Goal: Transaction & Acquisition: Purchase product/service

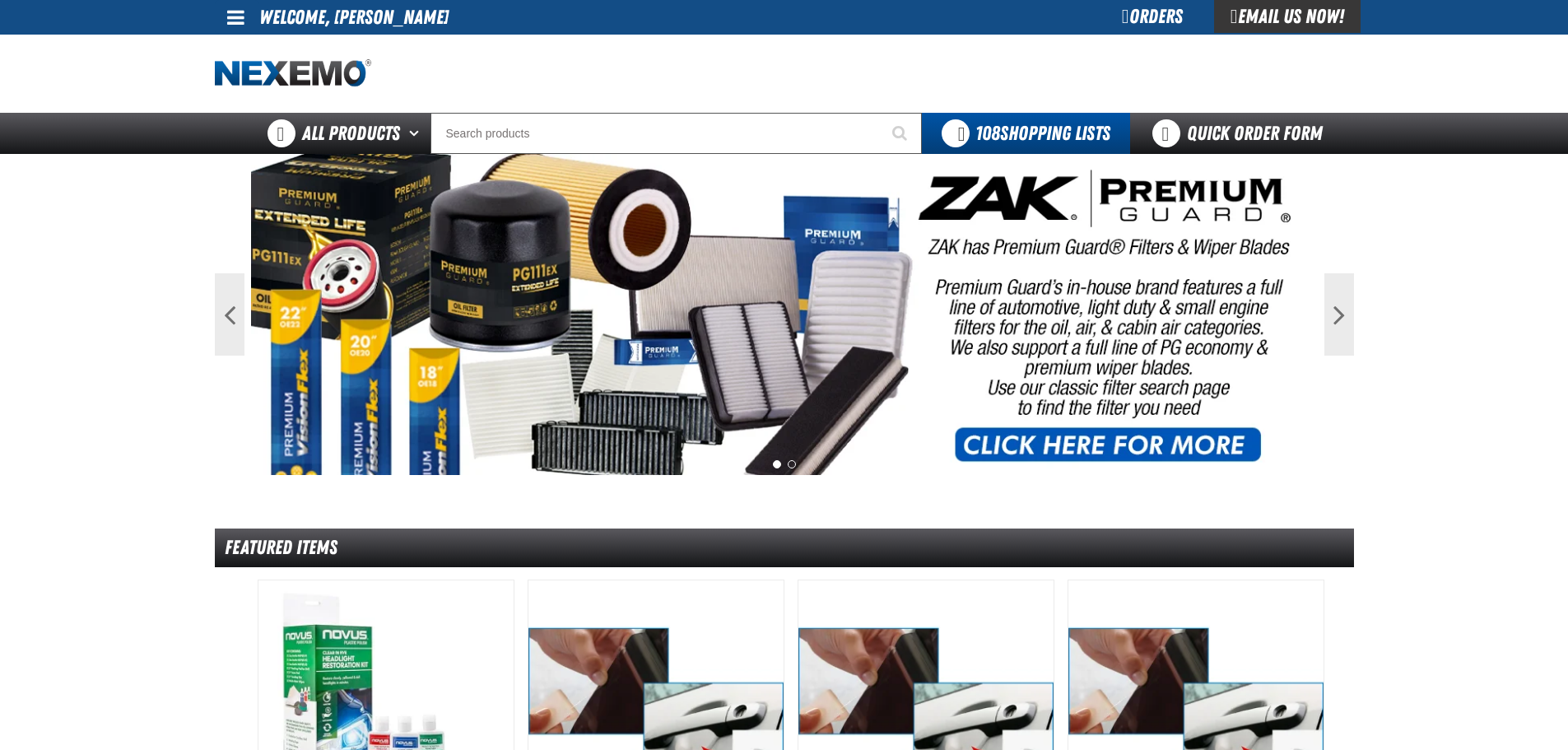
click at [1153, 19] on div "Orders" at bounding box center [1151, 16] width 123 height 33
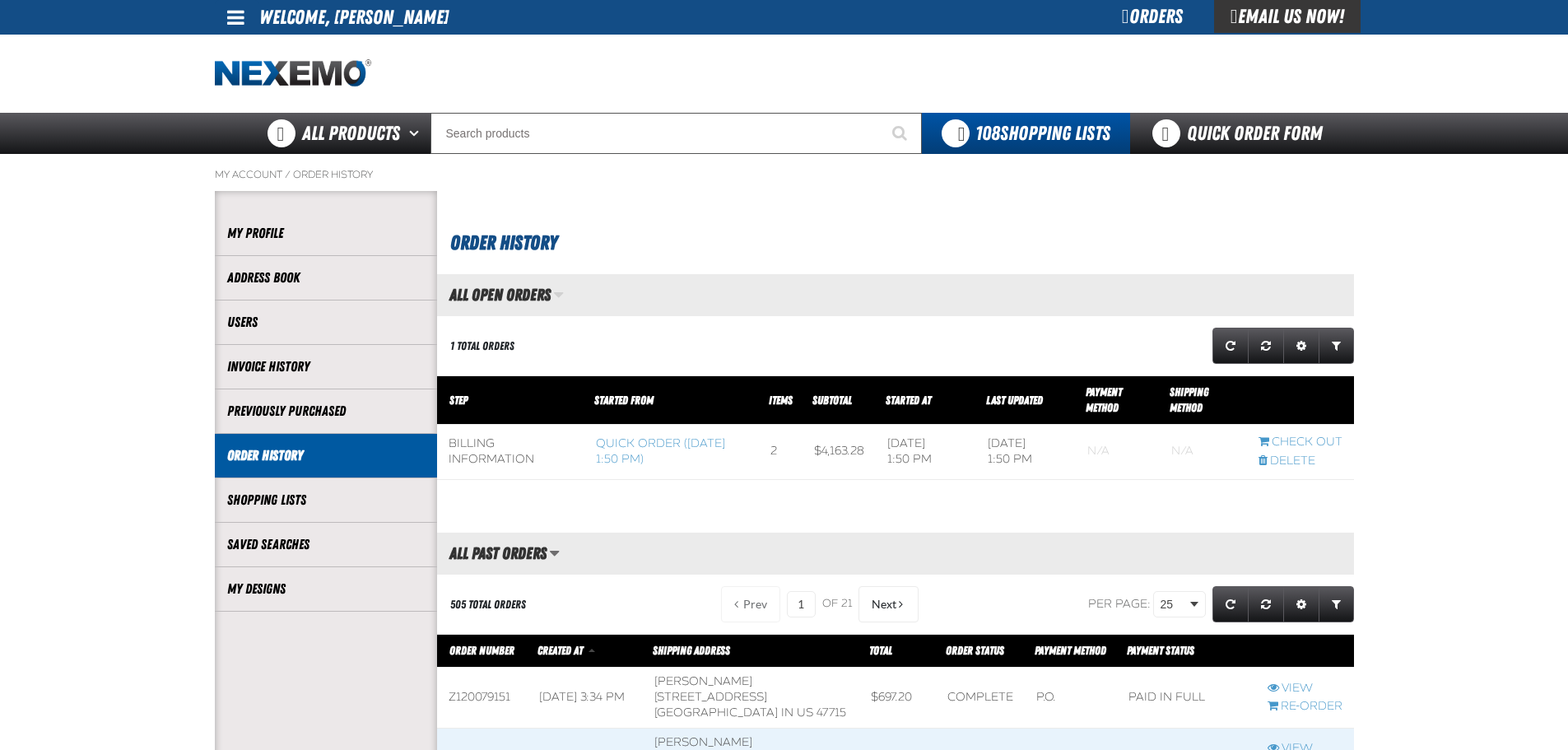
scroll to position [1, 1]
click at [1258, 125] on link "Quick Order Form" at bounding box center [1241, 133] width 223 height 41
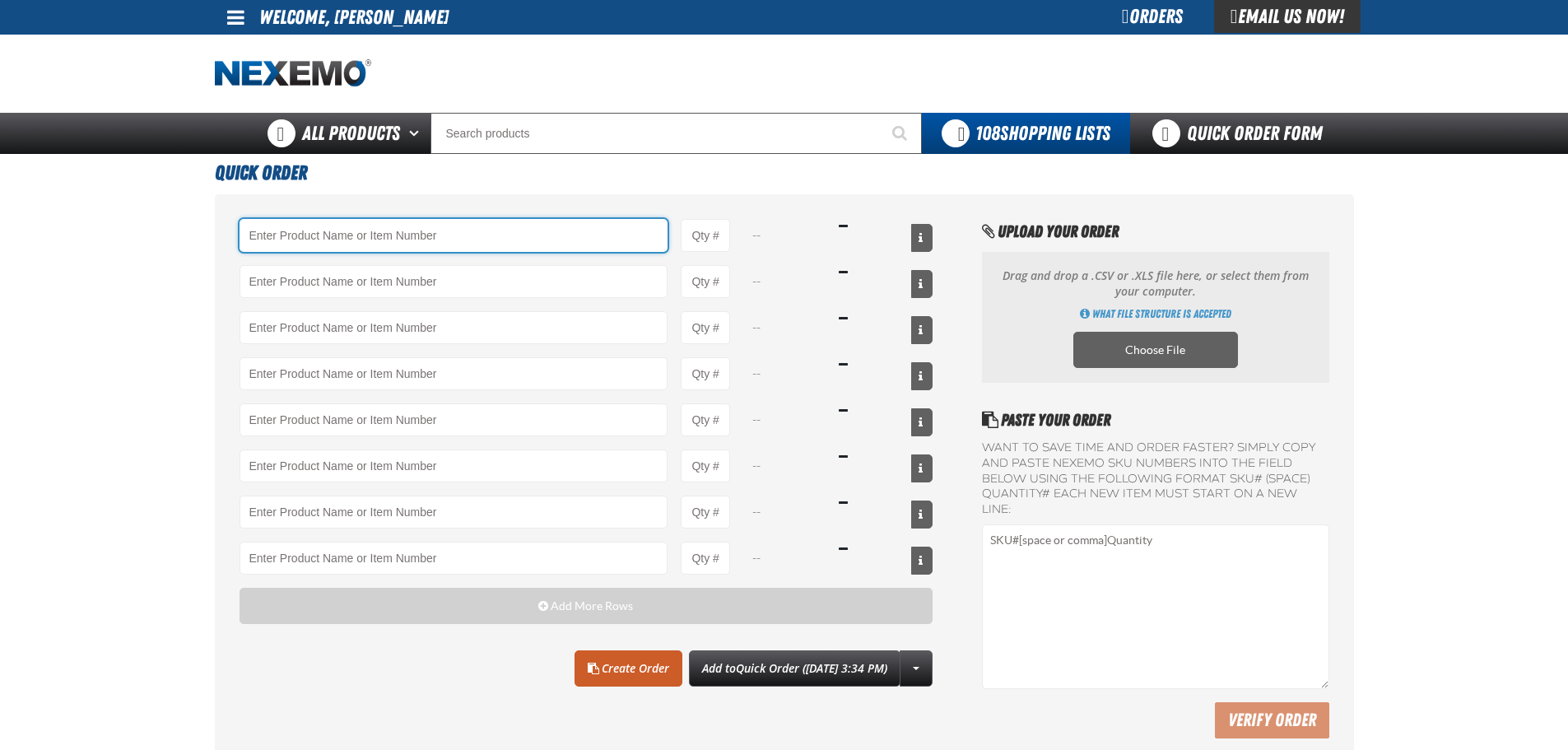
click at [398, 240] on input "Product" at bounding box center [453, 235] width 428 height 33
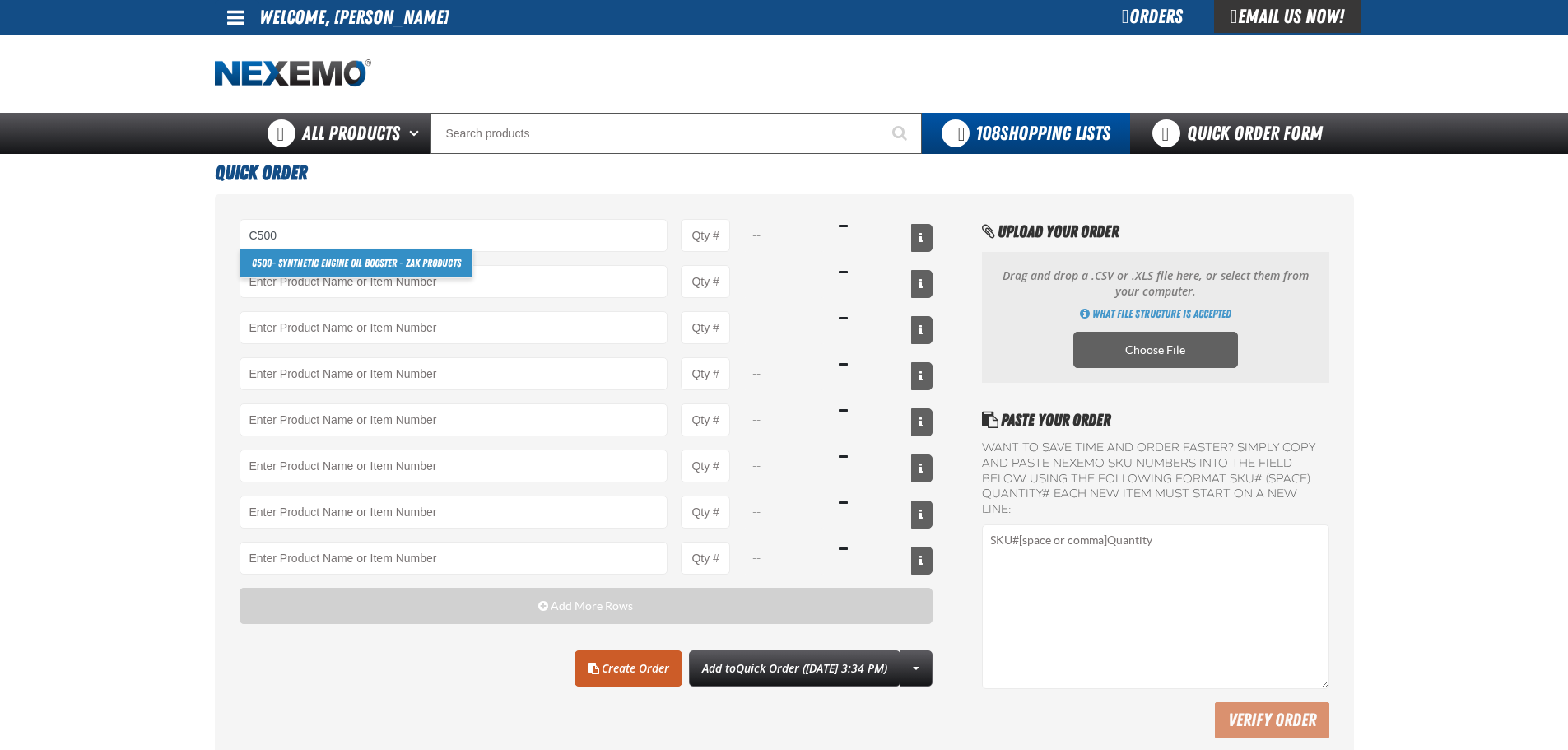
click at [395, 266] on link "C500 - Synthetic Engine Oil Booster - ZAK Products" at bounding box center [356, 263] width 232 height 28
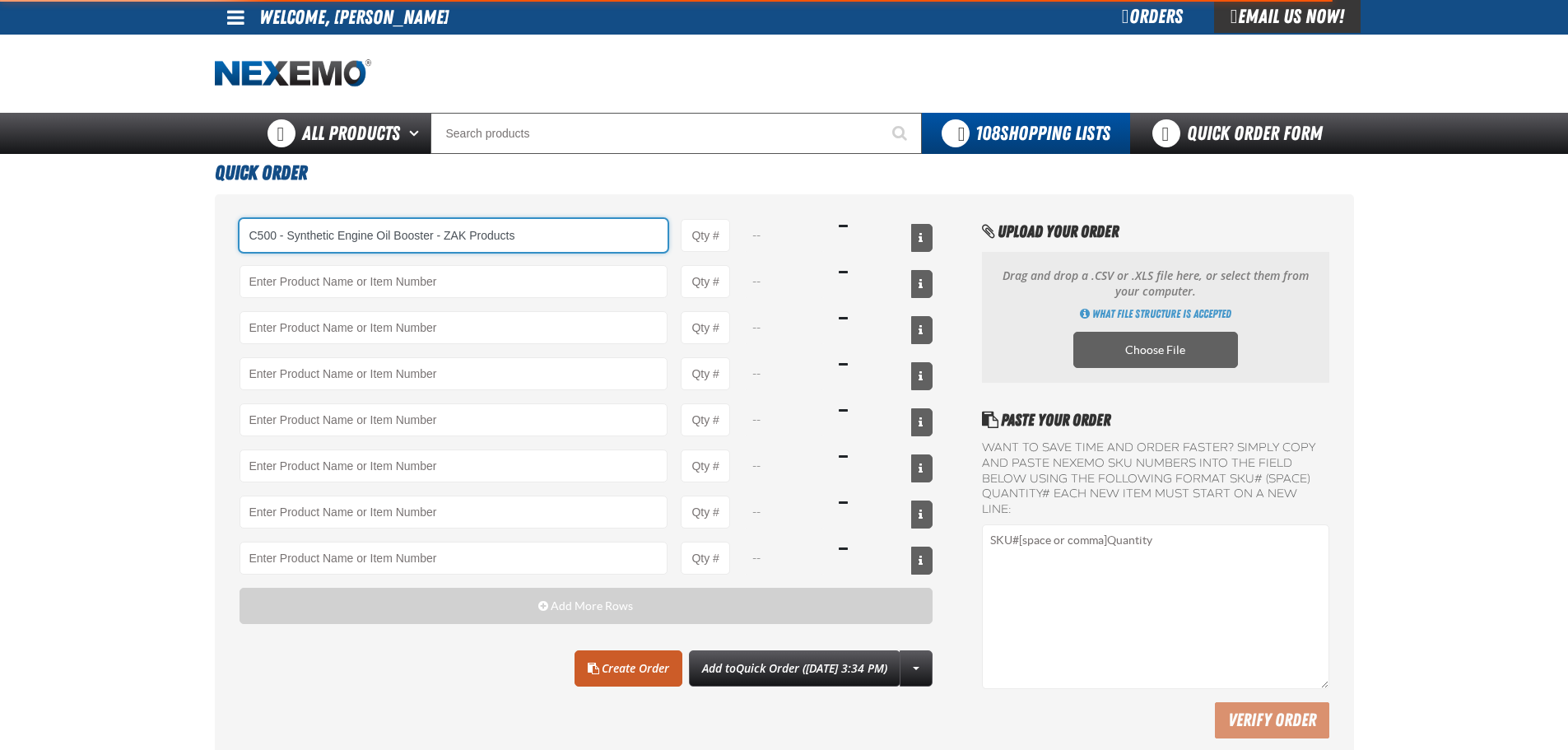
type input "C500 - Synthetic Engine Oil Booster - ZAK Products"
type input "1"
select select "bottle"
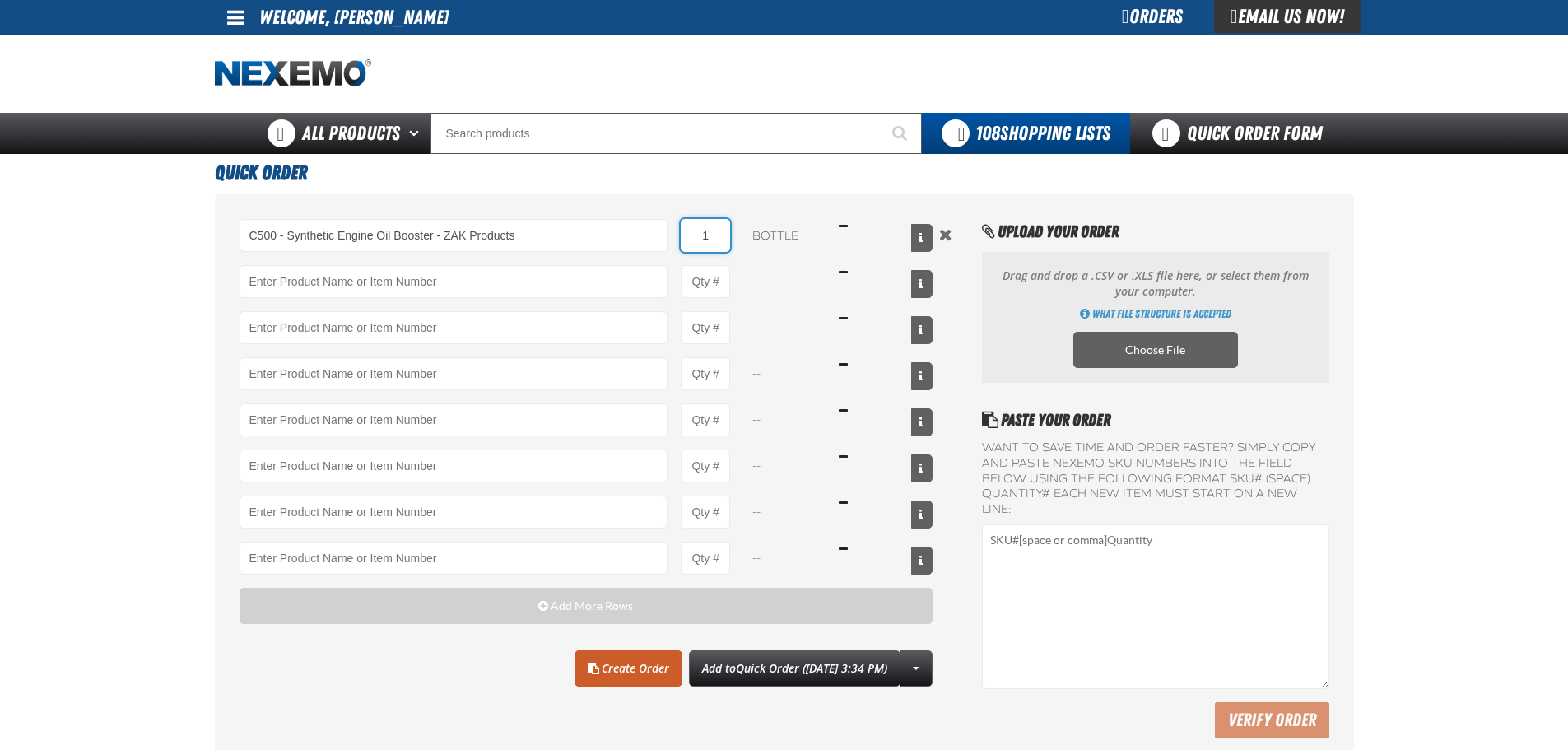
click at [724, 232] on input "1" at bounding box center [705, 235] width 49 height 33
type input "C500 - Synthetic Engine Oil Booster - ZAK Products"
type input "192"
click at [761, 259] on div "C500 - Synthetic Engine Oil Booster - ZAK Products C500 - Synthetic Engine Oil …" at bounding box center [586, 396] width 694 height 355
click at [606, 677] on link "Create Order" at bounding box center [628, 668] width 108 height 36
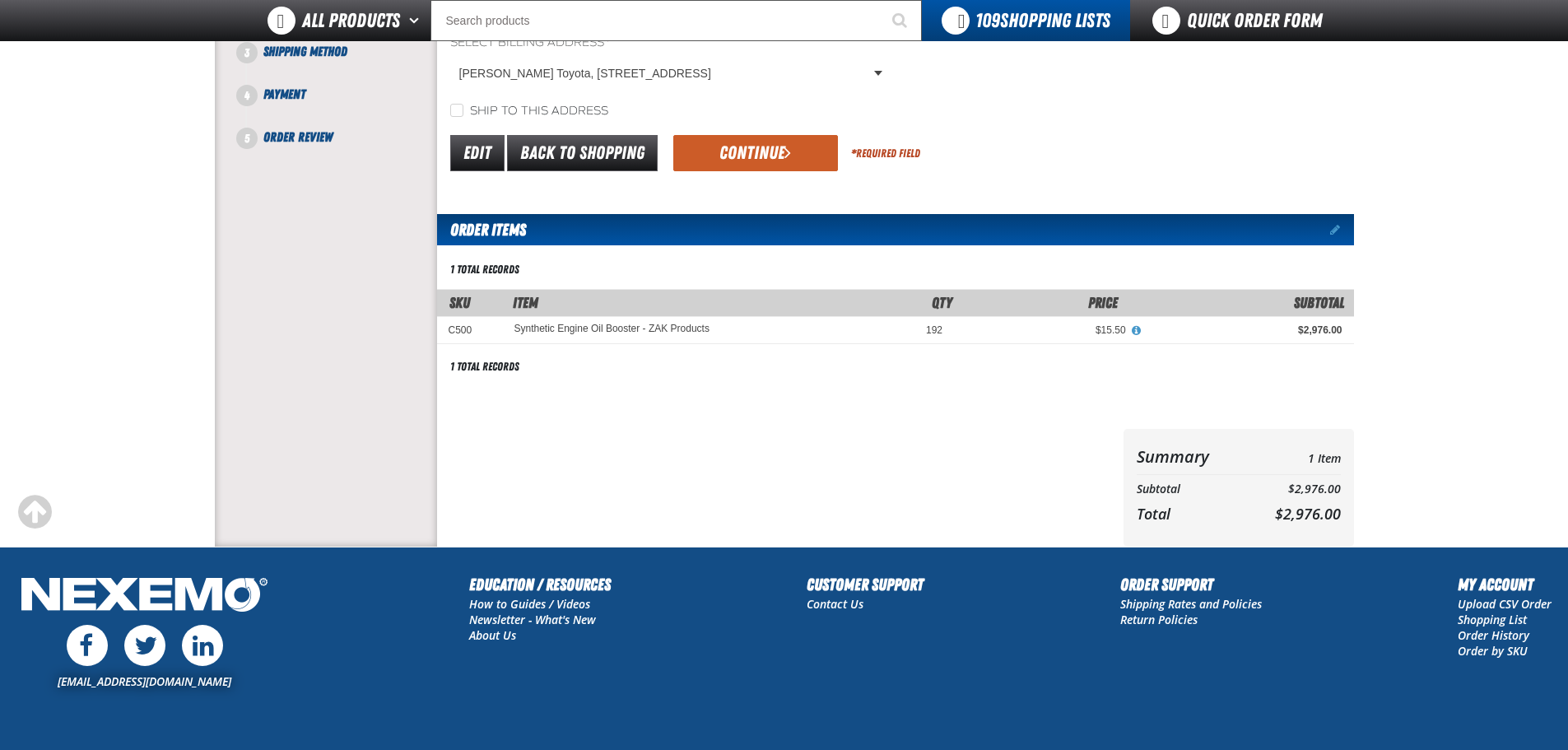
scroll to position [82, 0]
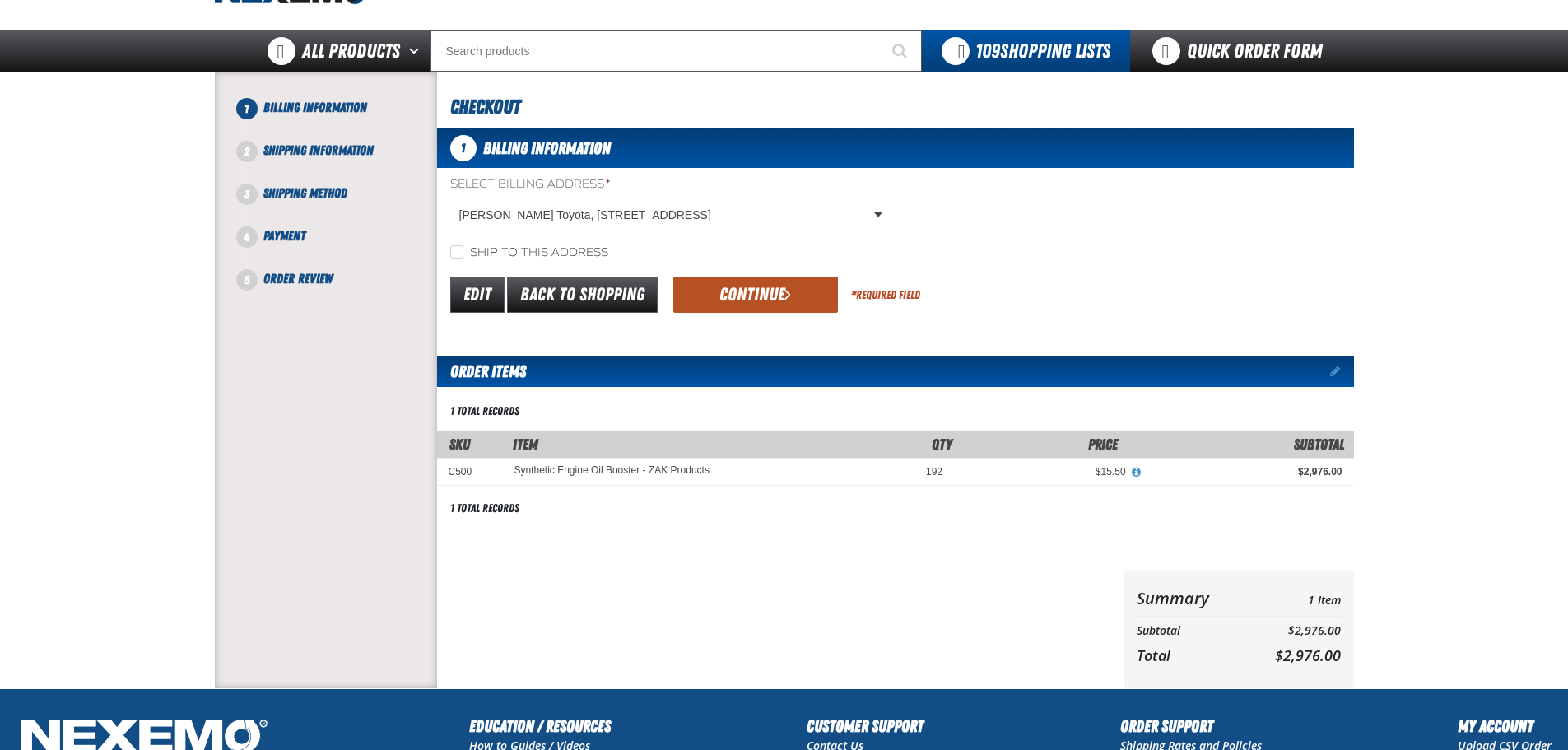
click at [762, 298] on button "Continue" at bounding box center [755, 294] width 165 height 36
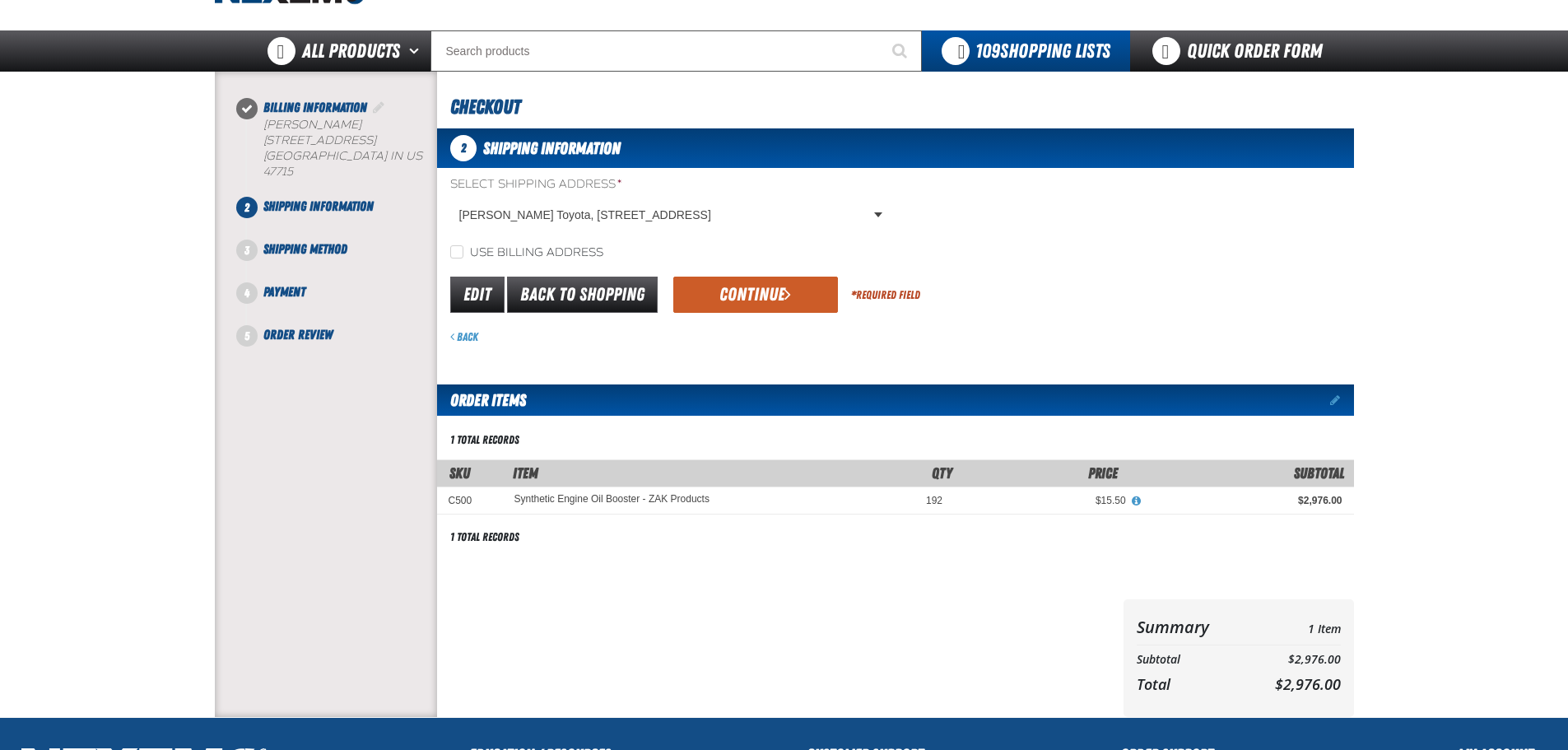
click at [762, 298] on button "Continue" at bounding box center [755, 294] width 165 height 36
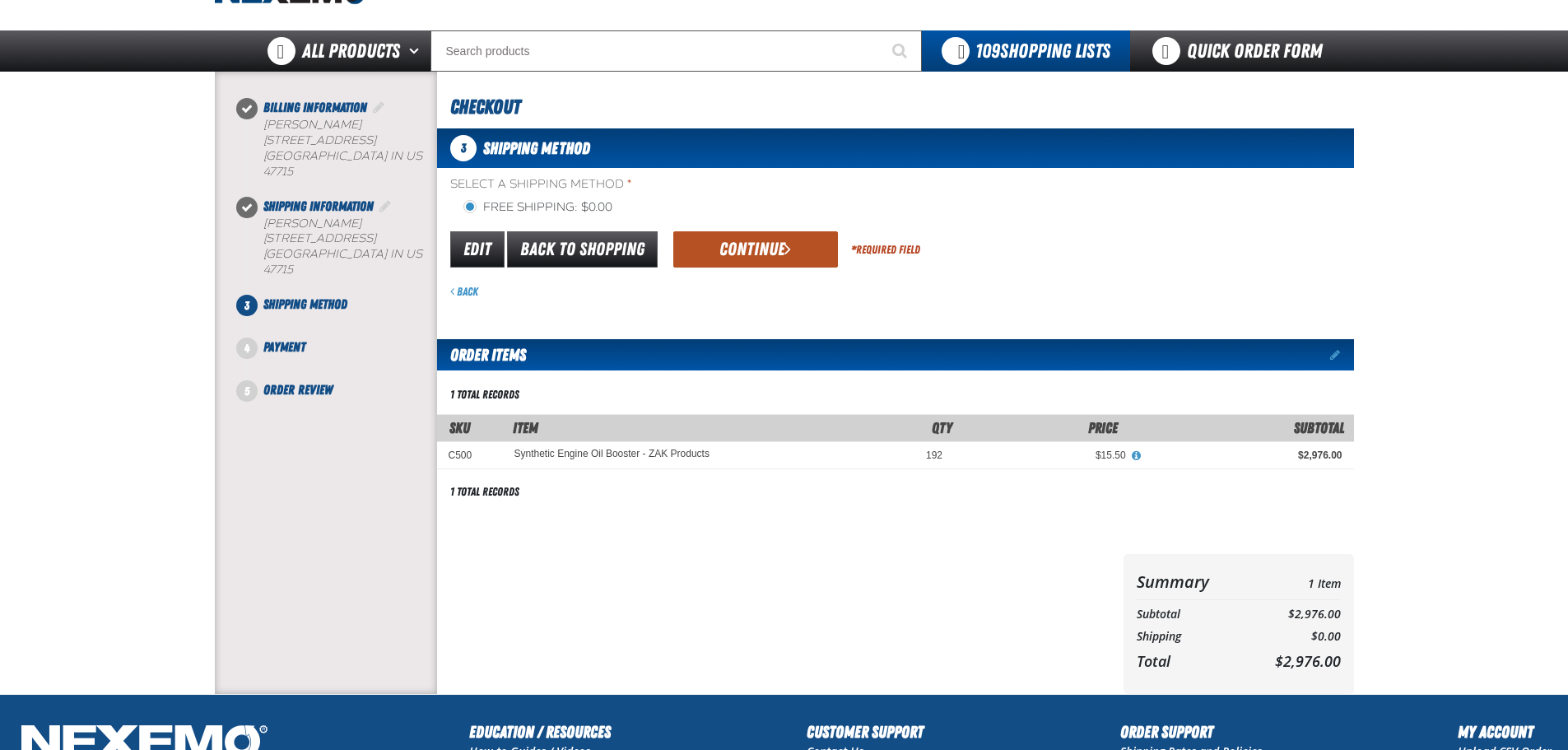
click at [751, 254] on button "Continue" at bounding box center [755, 249] width 165 height 36
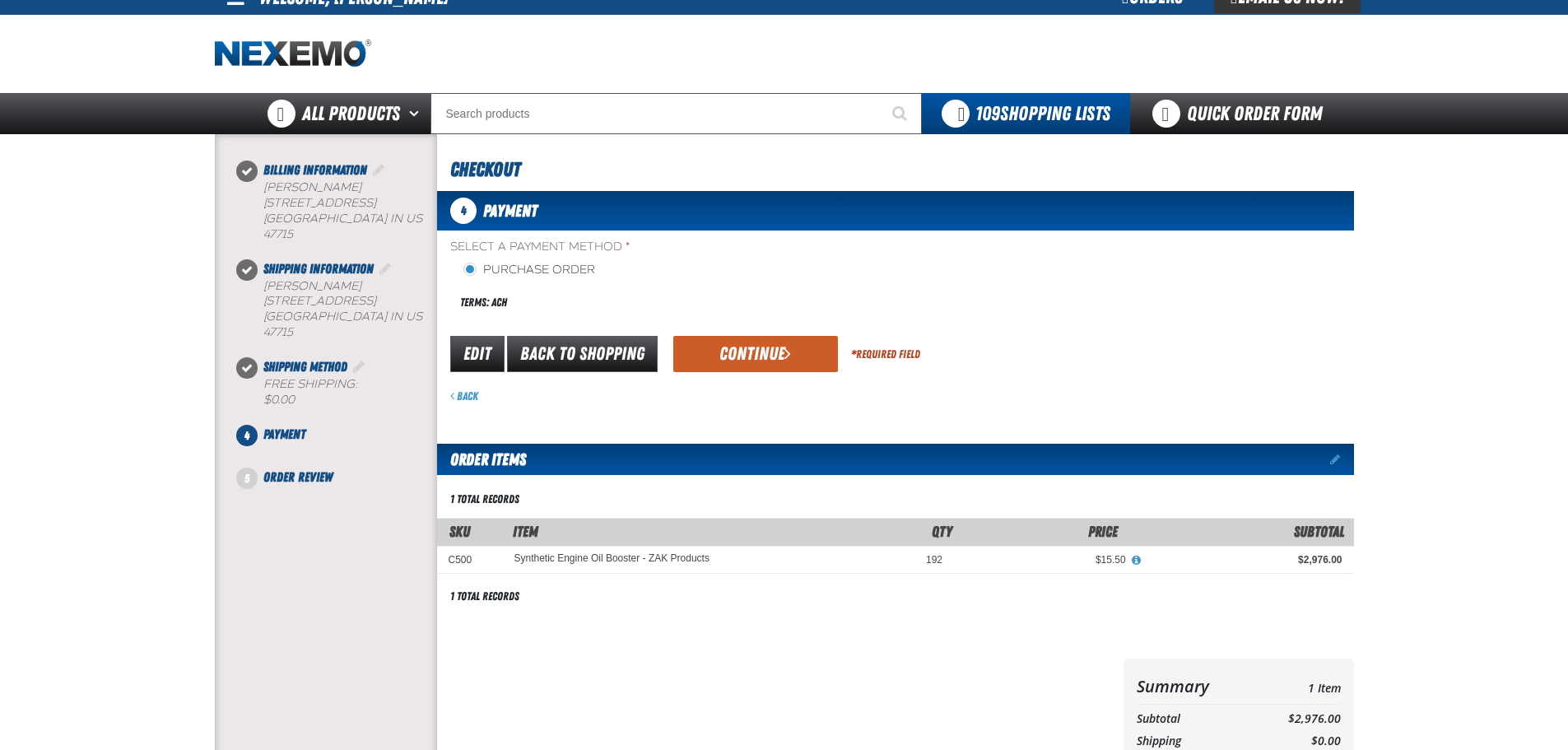
scroll to position [14, 0]
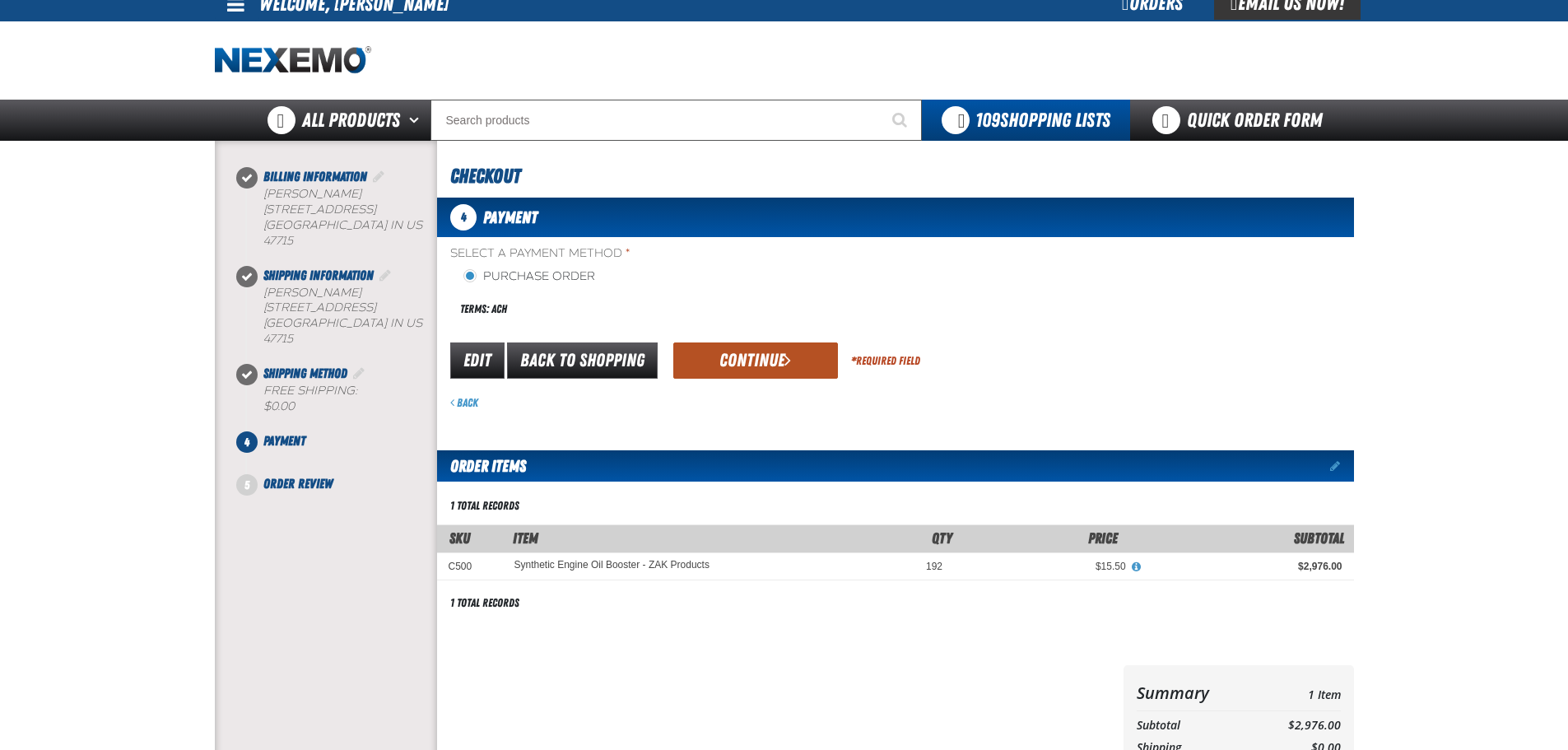
click at [758, 347] on button "Continue" at bounding box center [755, 360] width 165 height 36
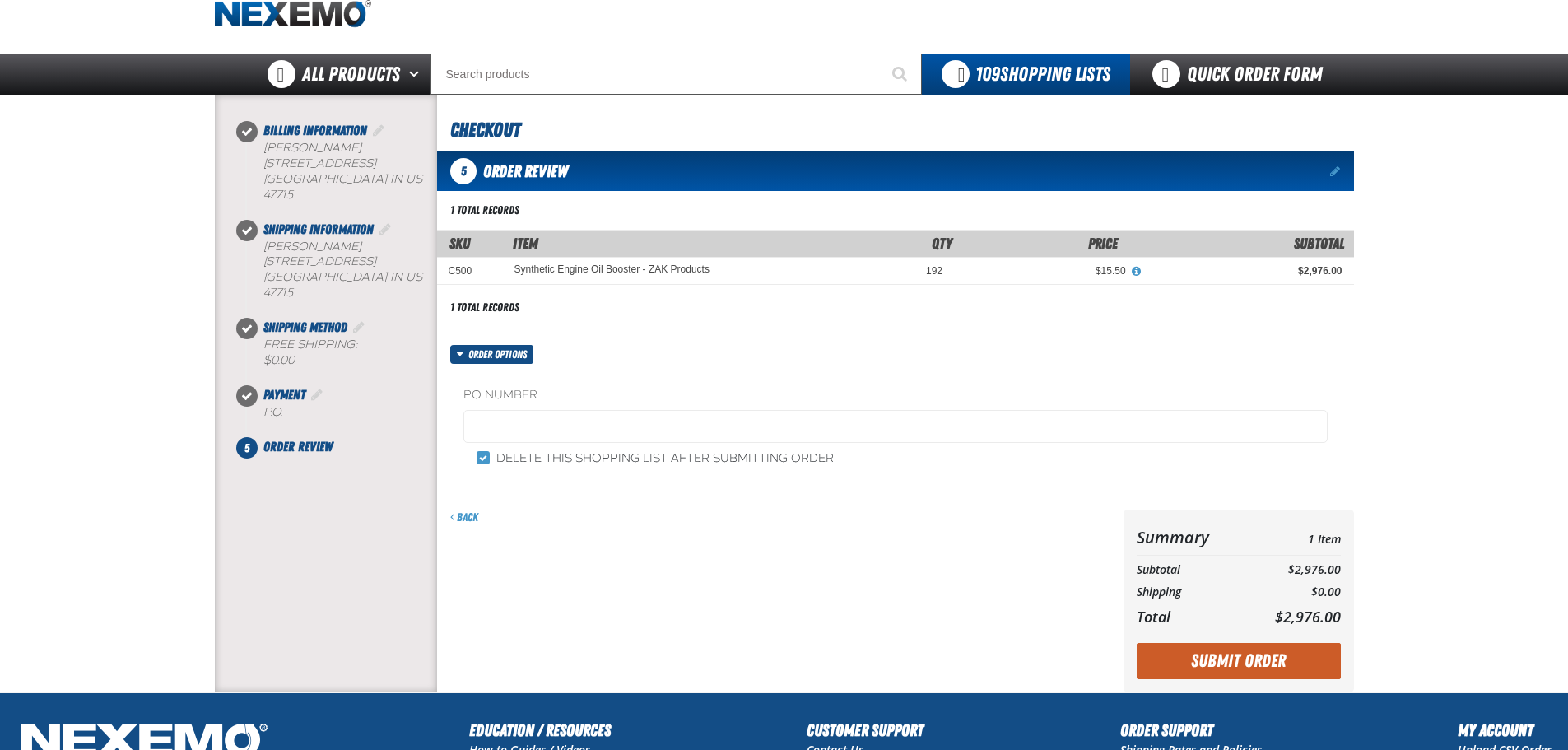
scroll to position [96, 0]
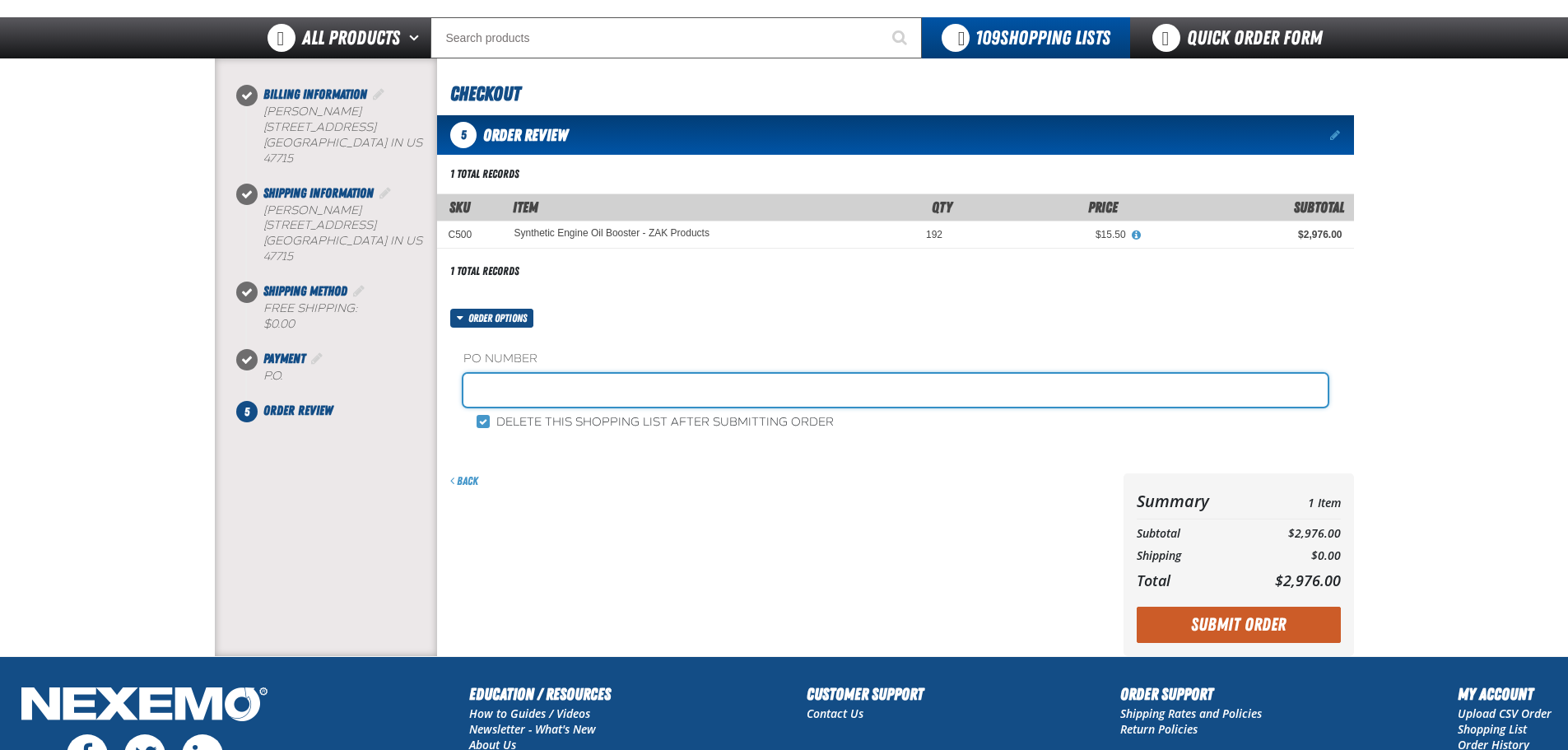
click at [682, 395] on input "text" at bounding box center [895, 389] width 864 height 33
type input "114010 TOYOTA PARTS 10-7-25"
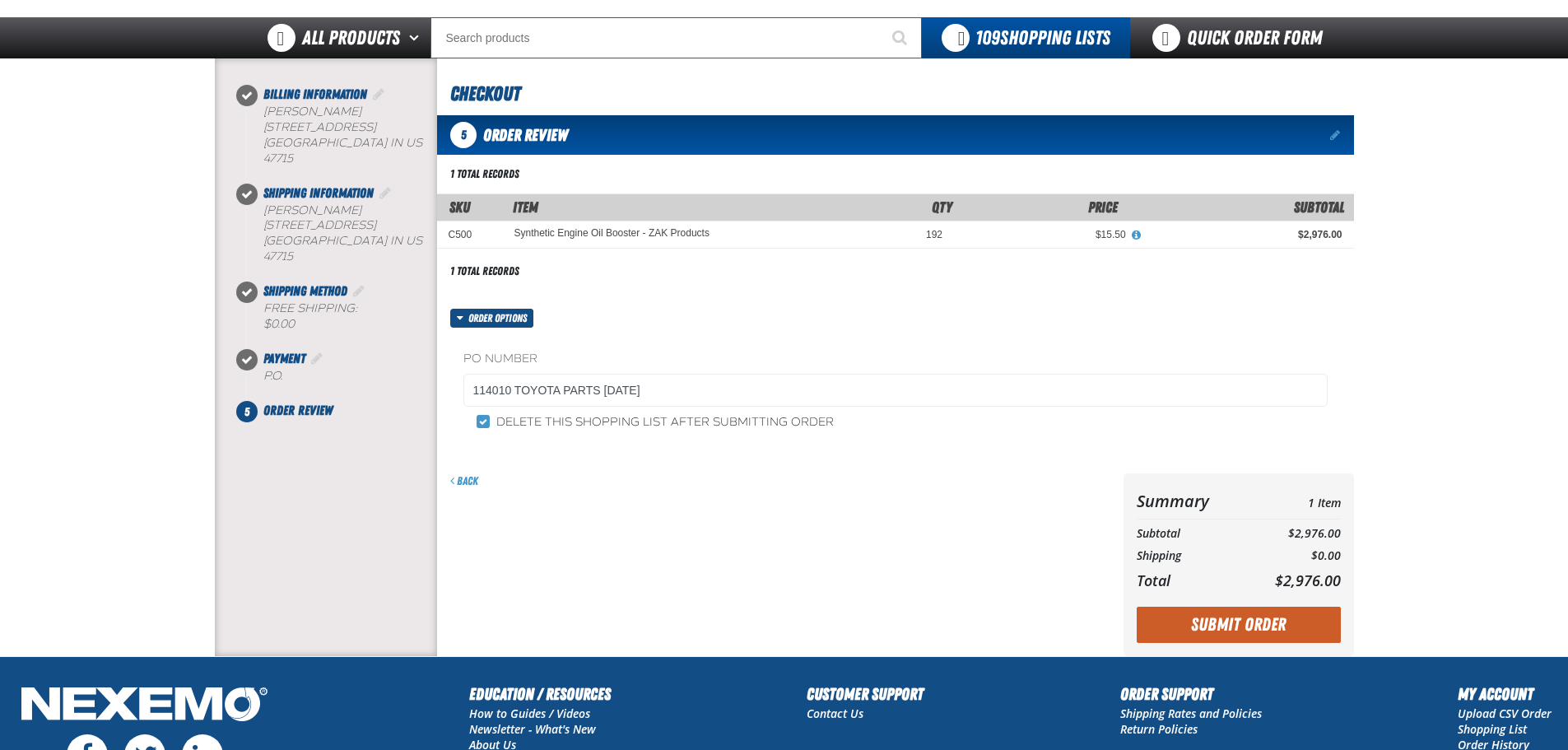
click at [1162, 622] on button "Submit Order" at bounding box center [1238, 624] width 204 height 36
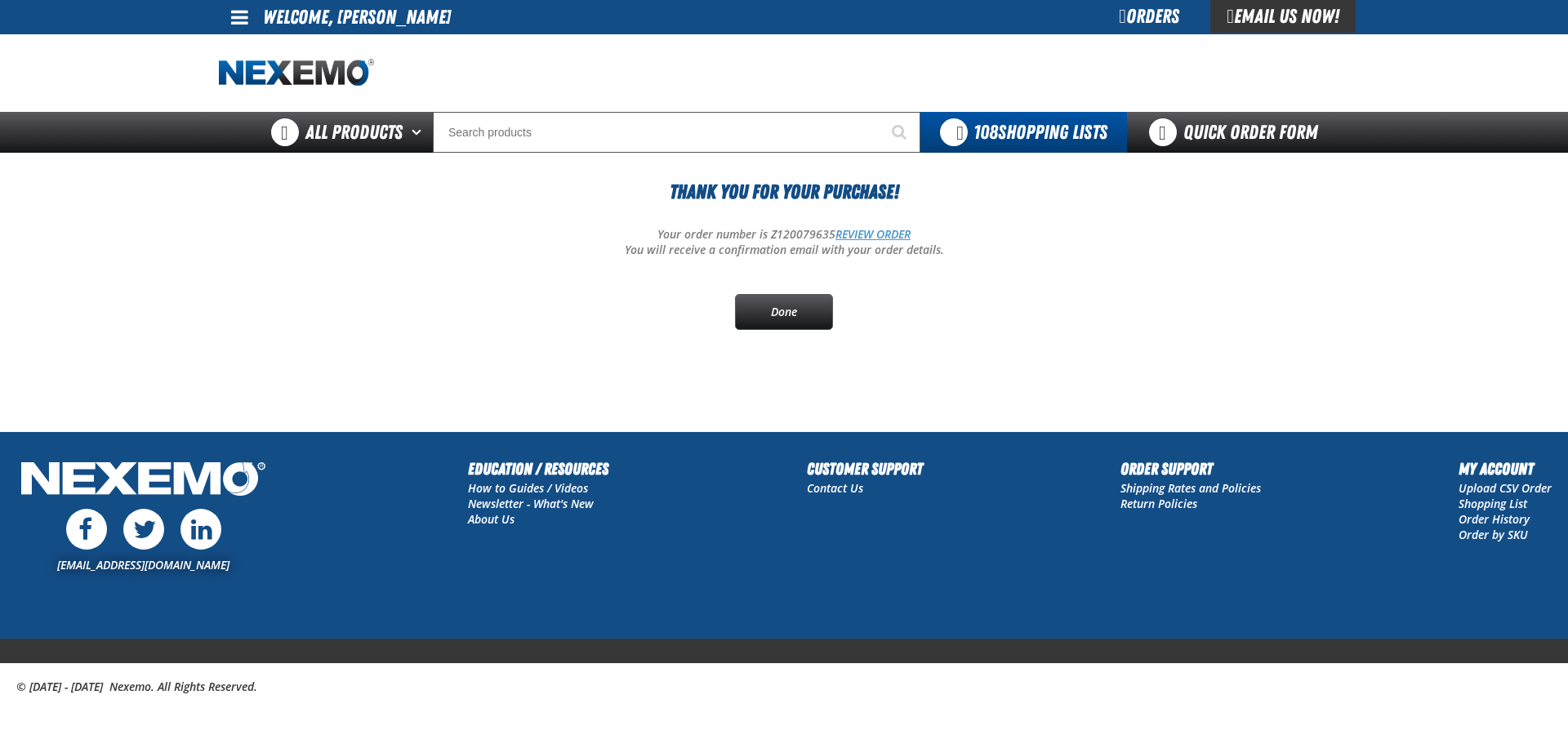
click at [860, 235] on link "REVIEW ORDER" at bounding box center [872, 234] width 75 height 15
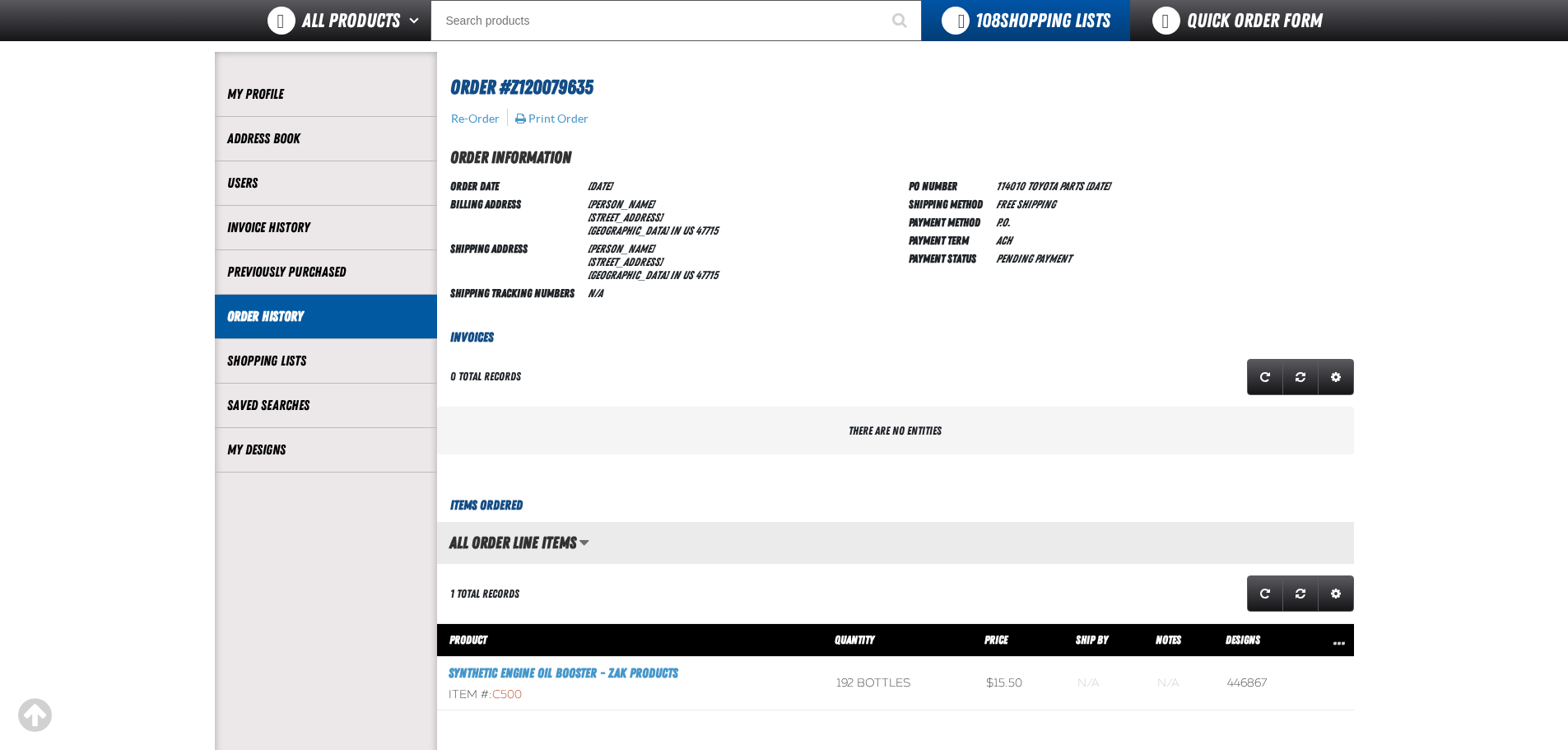
scroll to position [82, 0]
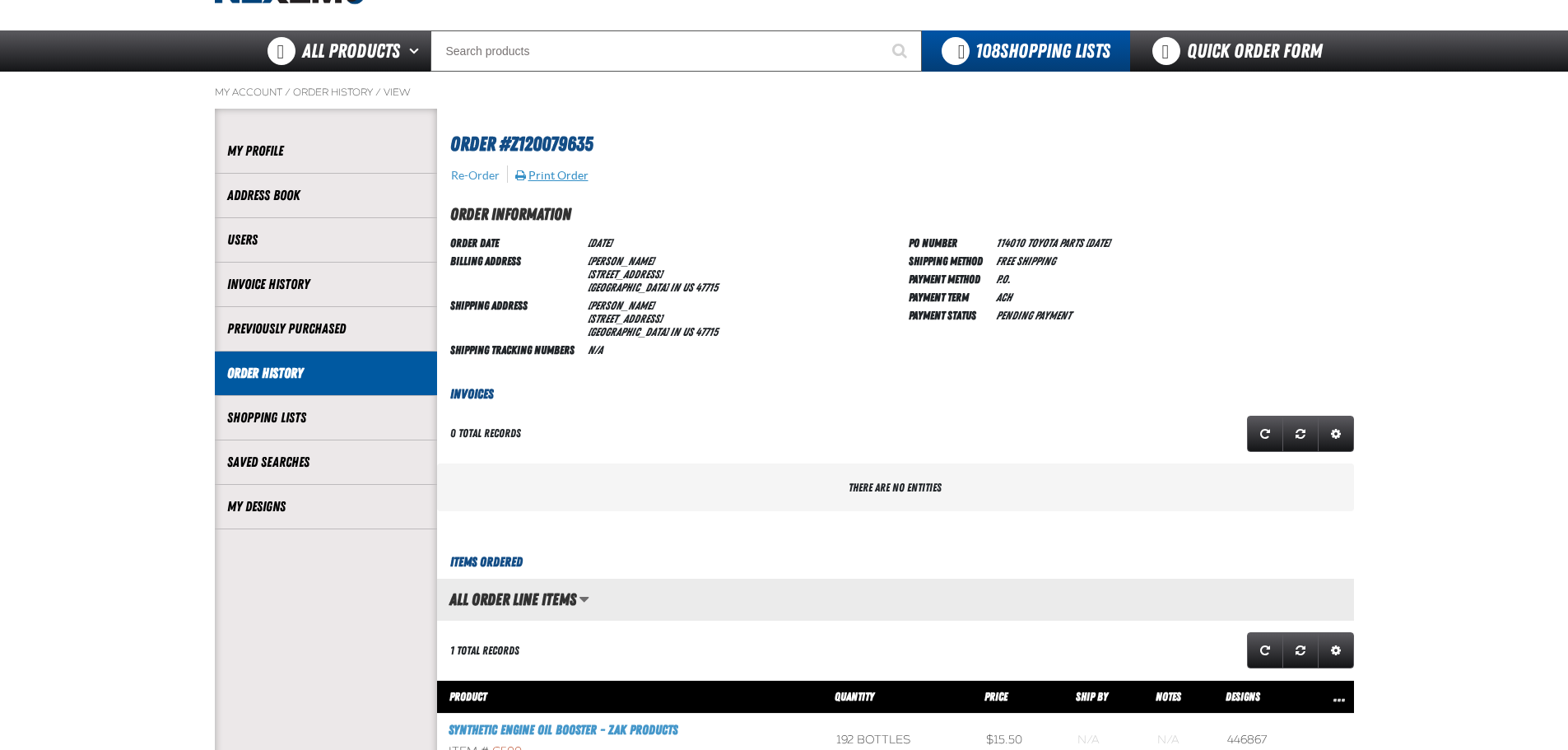
click at [565, 176] on button "Print Order" at bounding box center [552, 175] width 75 height 14
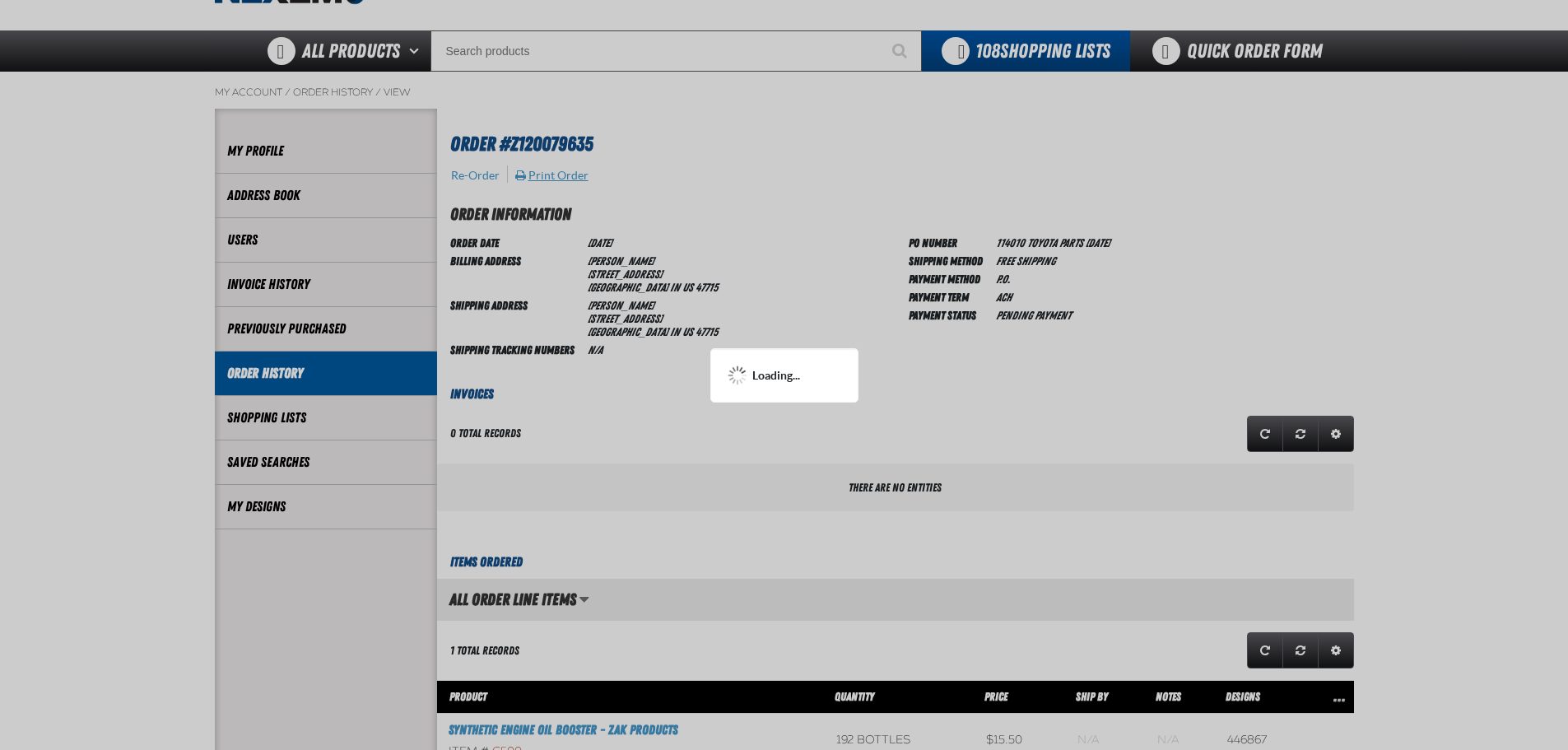
scroll to position [0, 0]
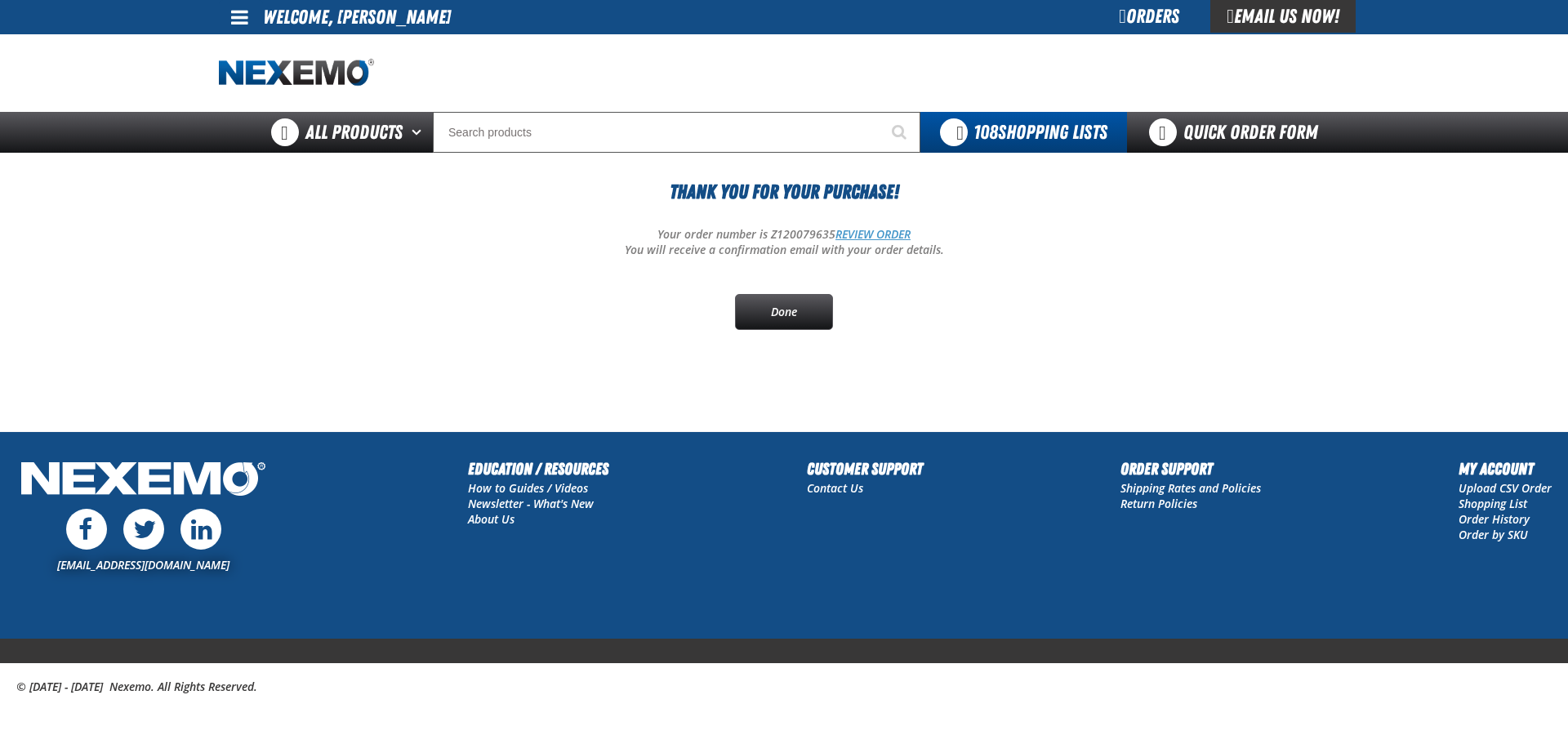
click at [872, 232] on link "REVIEW ORDER" at bounding box center [872, 234] width 75 height 15
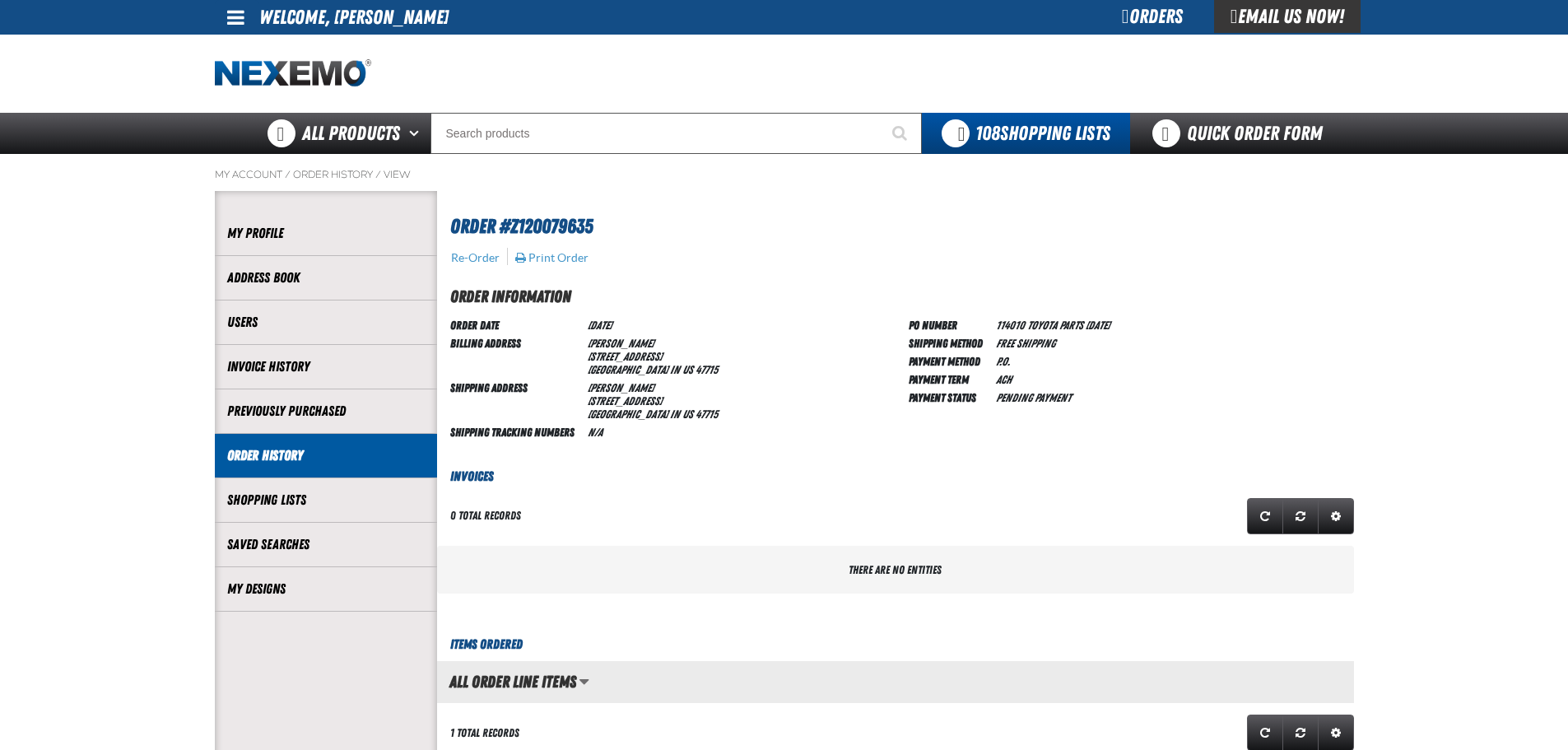
scroll to position [1, 1]
